Goal: Go to known website: Access a specific website the user already knows

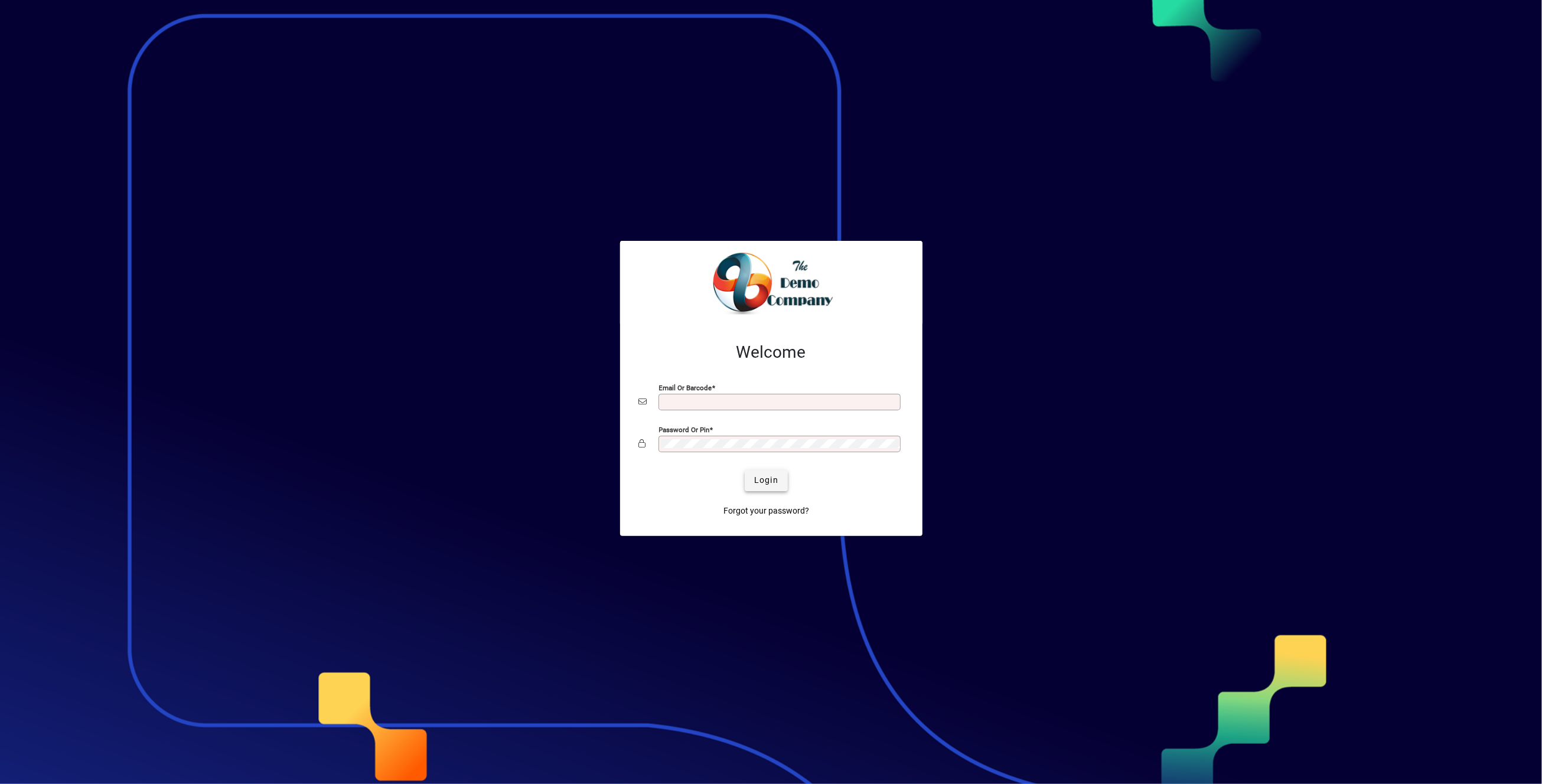
type input "**********"
click at [770, 480] on span "Login" at bounding box center [766, 481] width 25 height 13
